Goal: Task Accomplishment & Management: Manage account settings

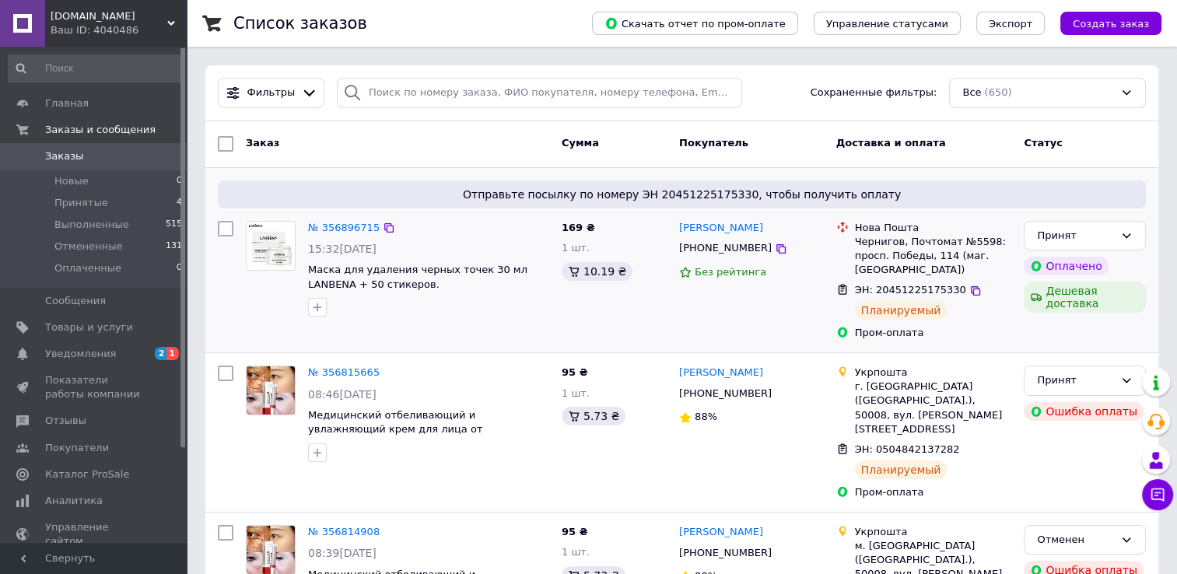
scroll to position [156, 0]
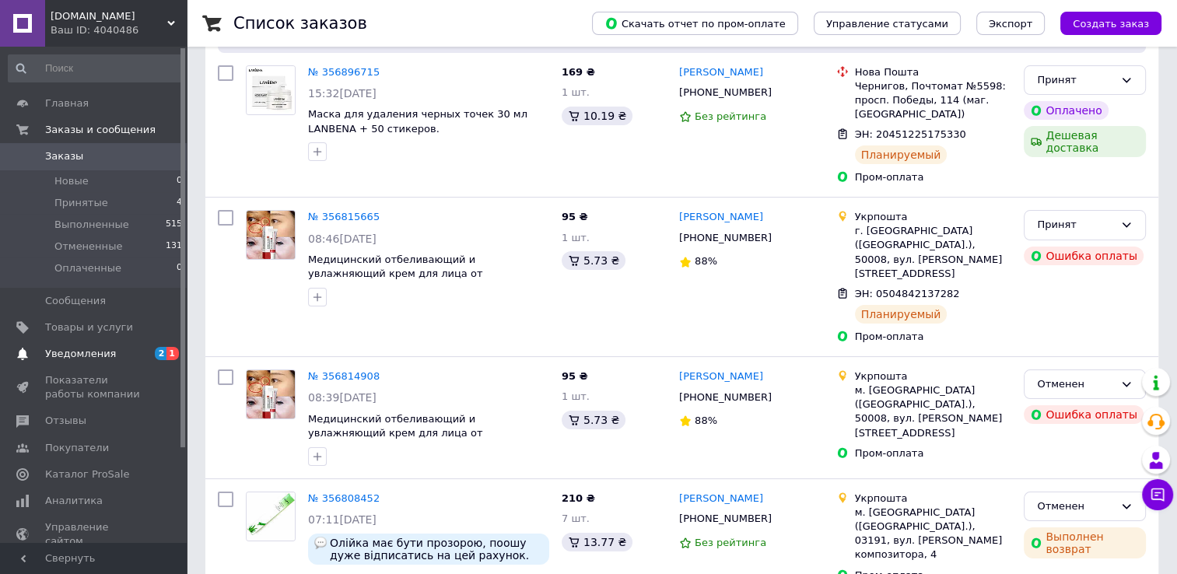
click at [88, 356] on span "Уведомления" at bounding box center [80, 354] width 71 height 14
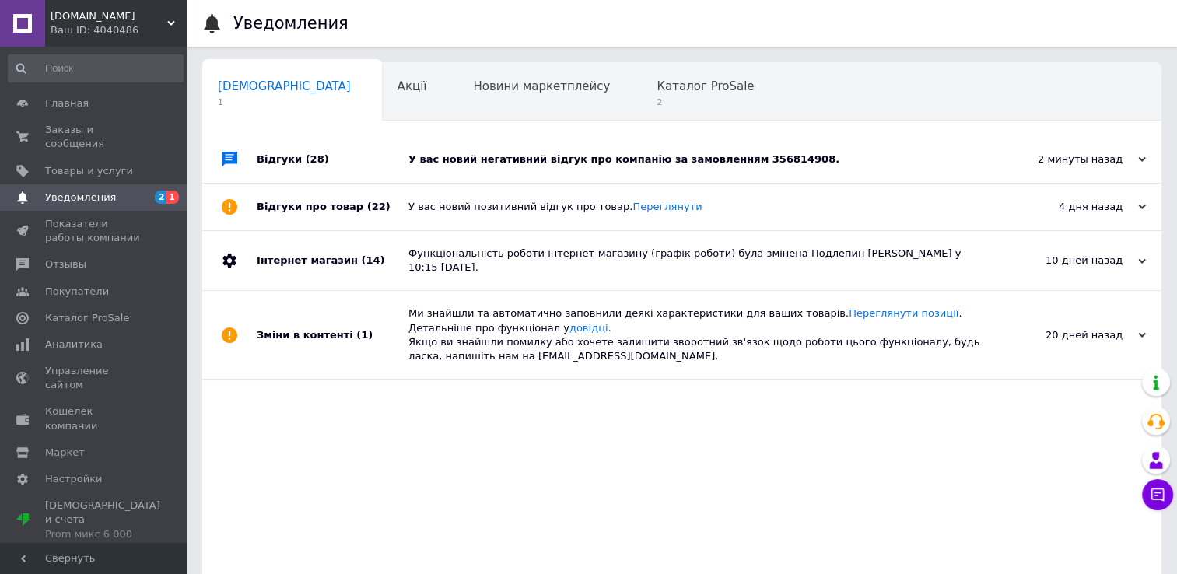
click at [504, 160] on div "У вас новий негативний відгук про компанію за замовленням 356814908." at bounding box center [699, 159] width 582 height 14
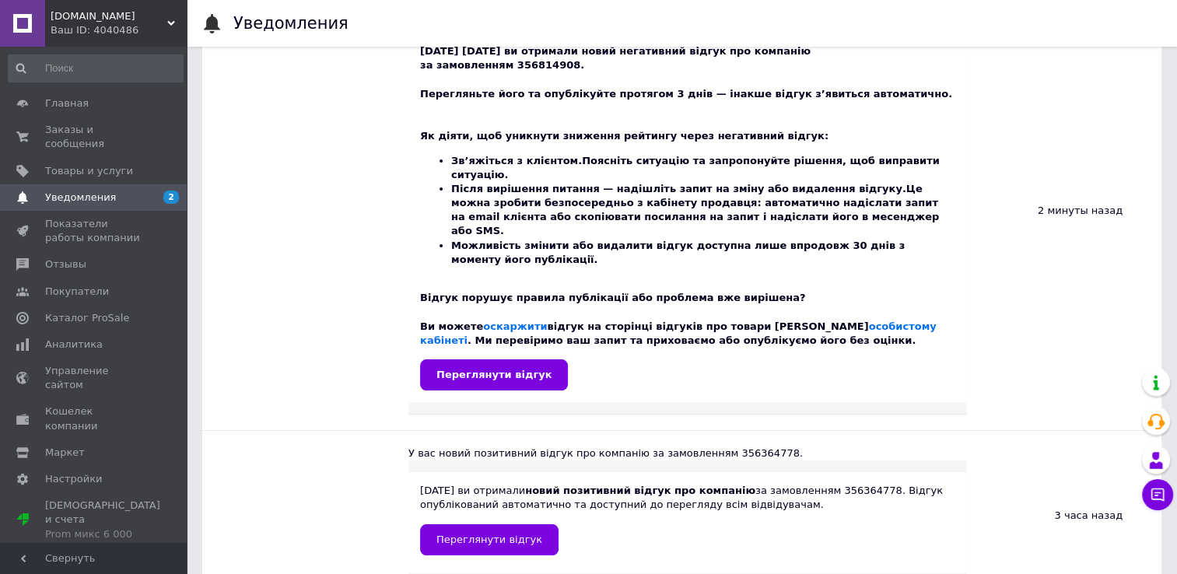
scroll to position [311, 0]
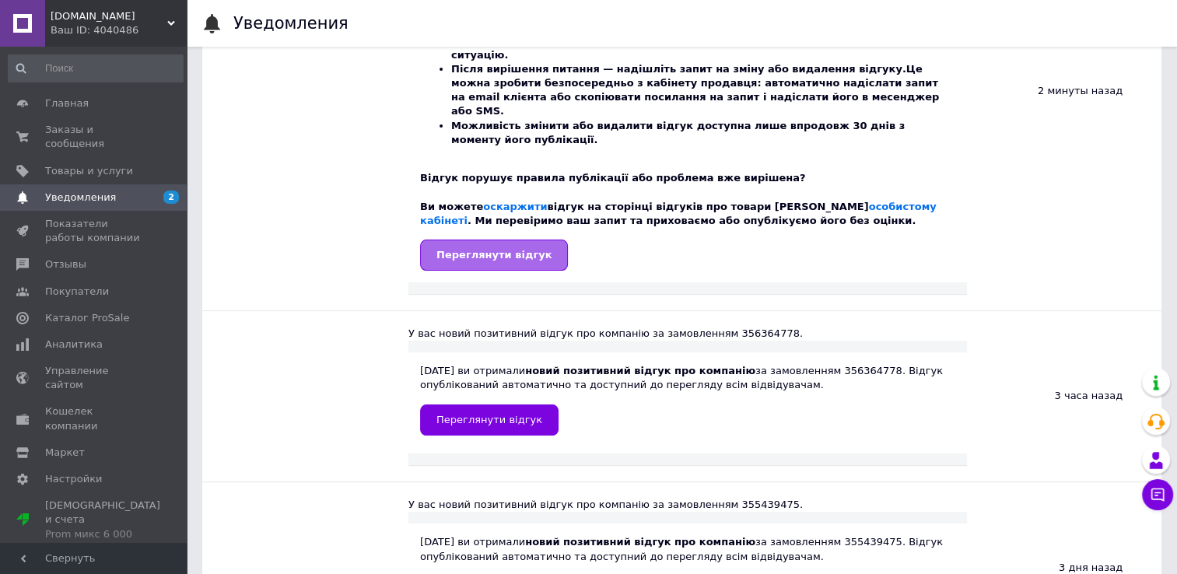
click at [501, 249] on span "Переглянути відгук" at bounding box center [493, 255] width 115 height 12
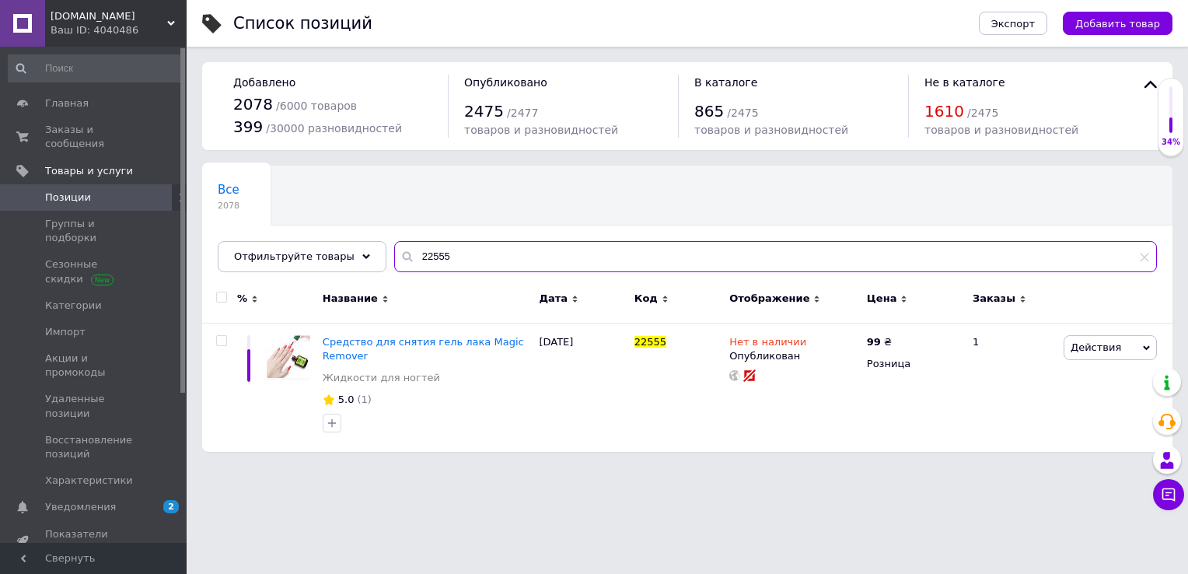
click at [463, 257] on input "22555" at bounding box center [775, 256] width 763 height 31
type input "2"
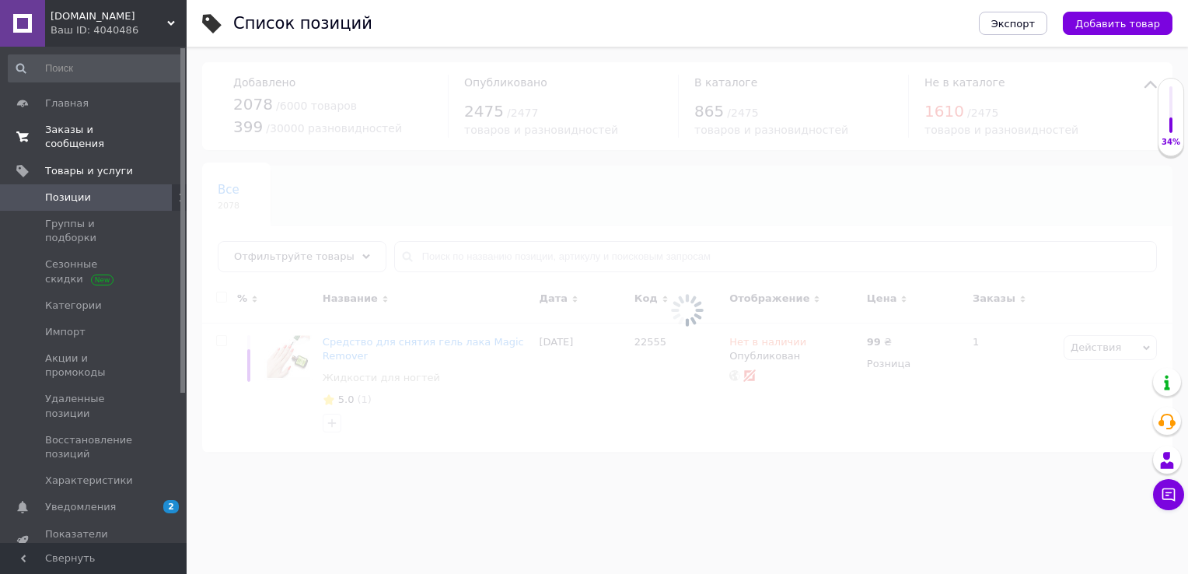
click at [74, 132] on span "Заказы и сообщения" at bounding box center [94, 137] width 99 height 28
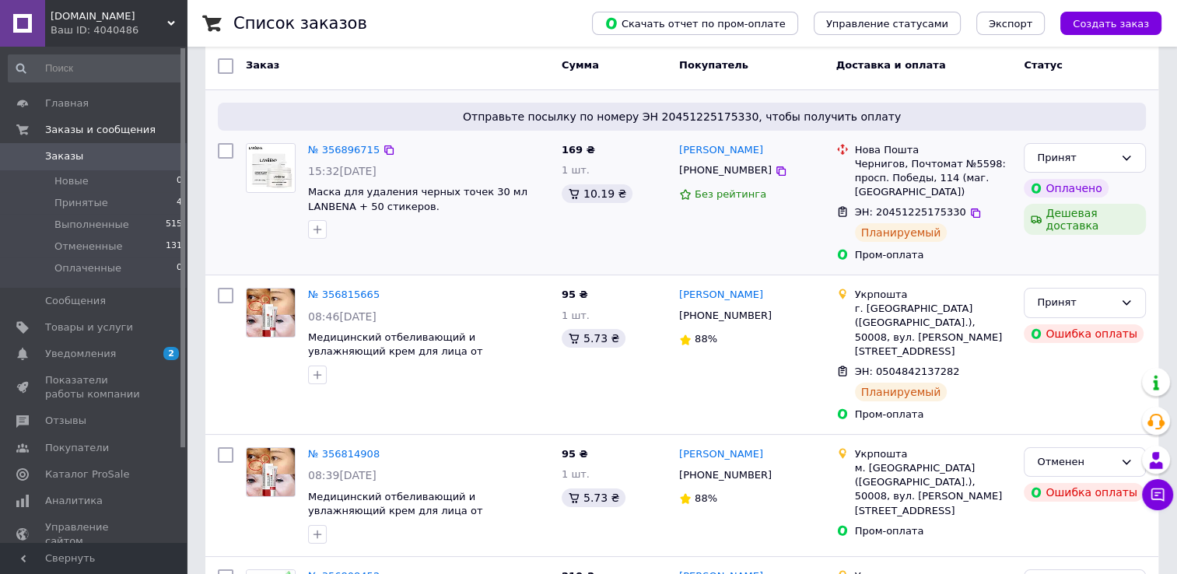
scroll to position [156, 0]
